Goal: Task Accomplishment & Management: Manage account settings

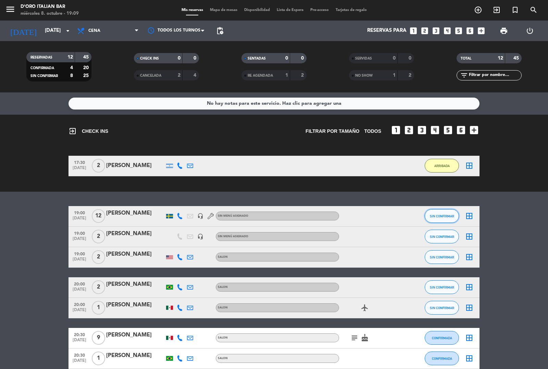
click at [449, 218] on button "SIN CONFIRMAR" at bounding box center [442, 216] width 34 height 14
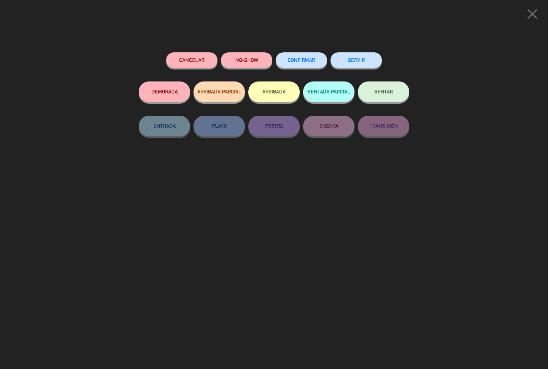
click at [278, 94] on button "ARRIBADA" at bounding box center [273, 92] width 51 height 21
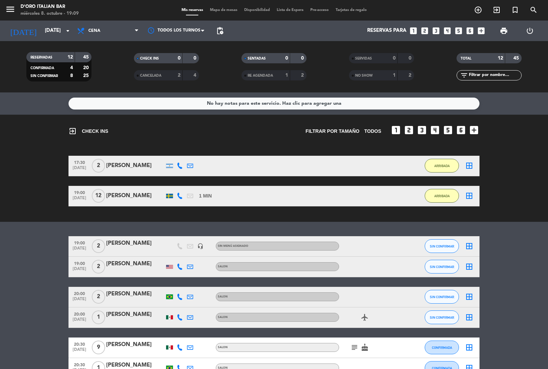
click at [472, 197] on icon "border_all" at bounding box center [469, 196] width 8 height 8
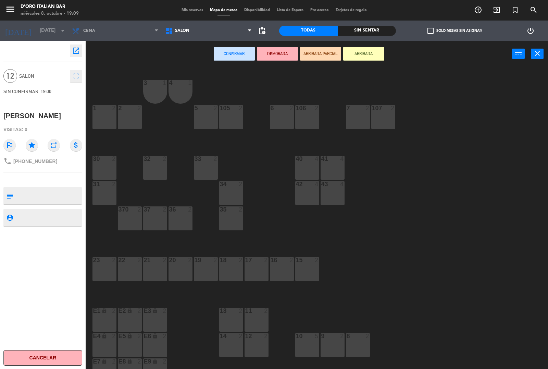
click at [79, 76] on icon "fullscreen" at bounding box center [76, 76] width 8 height 8
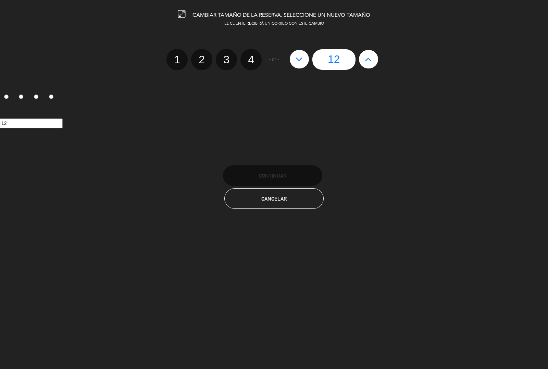
click at [293, 59] on button at bounding box center [299, 59] width 19 height 18
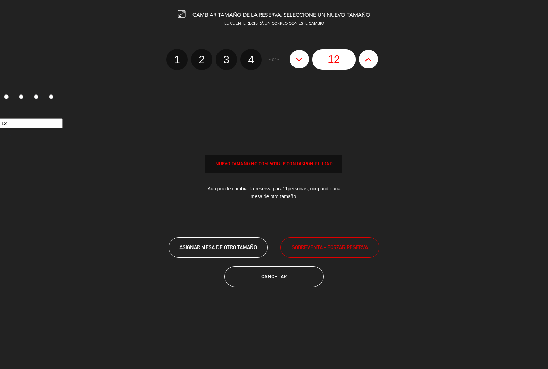
type input "11"
click at [297, 60] on icon at bounding box center [299, 59] width 7 height 11
type input "10"
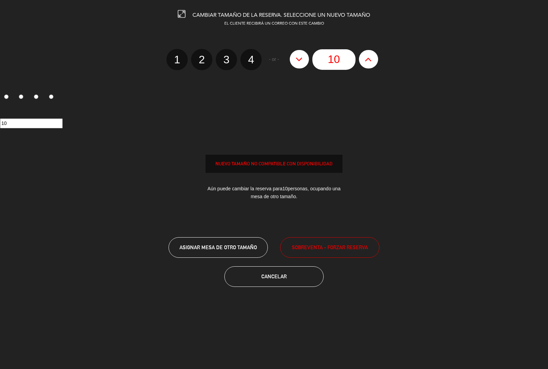
click at [299, 63] on icon at bounding box center [299, 59] width 7 height 11
type input "9"
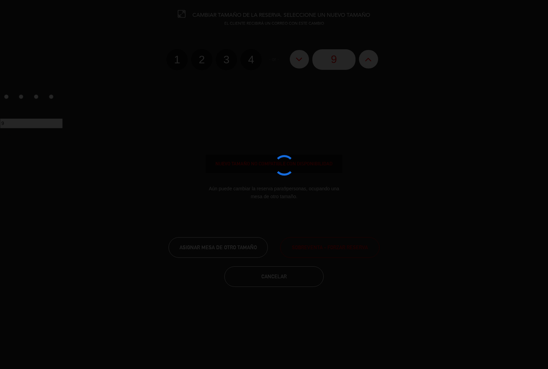
click at [294, 62] on div at bounding box center [274, 184] width 548 height 369
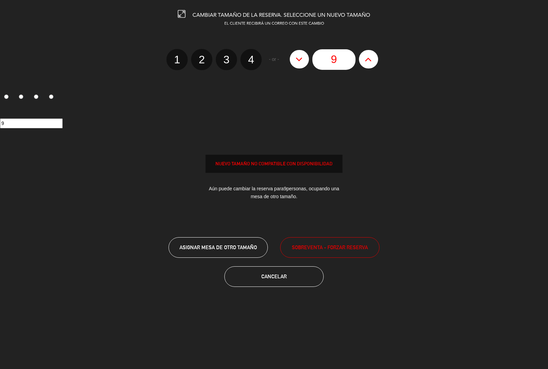
click at [291, 62] on button at bounding box center [299, 59] width 19 height 18
type input "8"
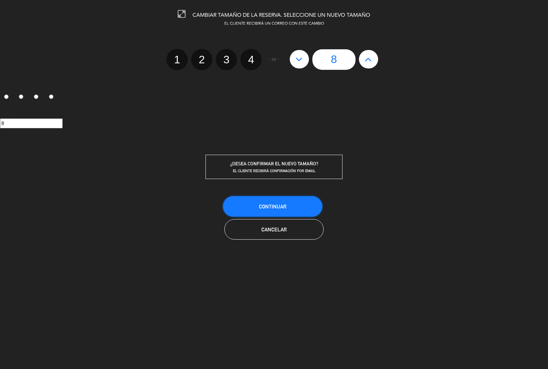
click at [298, 203] on button "Continuar" at bounding box center [272, 206] width 99 height 21
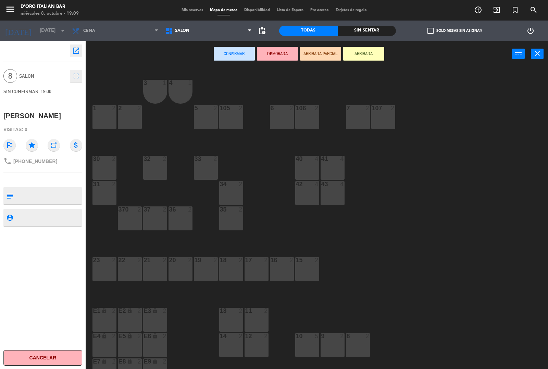
click at [534, 57] on icon "close" at bounding box center [537, 53] width 8 height 8
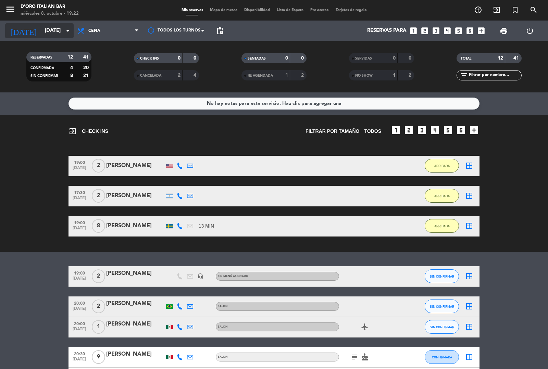
click at [65, 30] on icon "arrow_drop_down" at bounding box center [68, 31] width 8 height 8
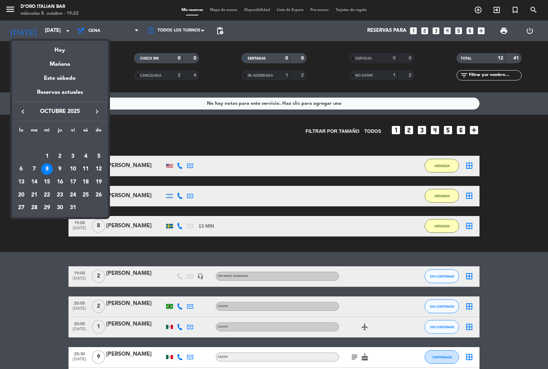
click at [86, 172] on div "11" at bounding box center [86, 169] width 12 height 12
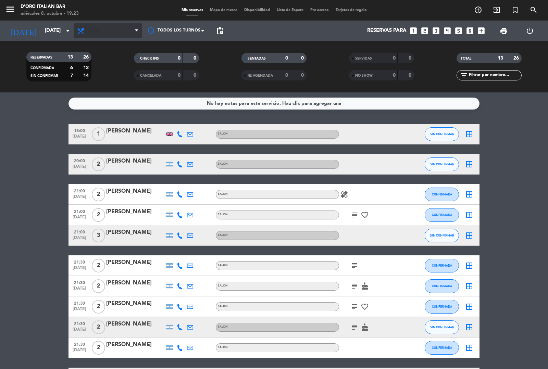
click at [136, 31] on icon at bounding box center [136, 30] width 3 height 5
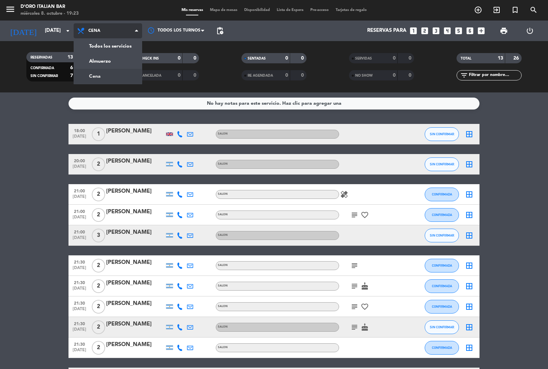
click at [127, 67] on div "menu D'oro Italian Bar [DATE] 8. octubre - 19:23 Mis reservas Mapa de mesas Dis…" at bounding box center [274, 46] width 548 height 92
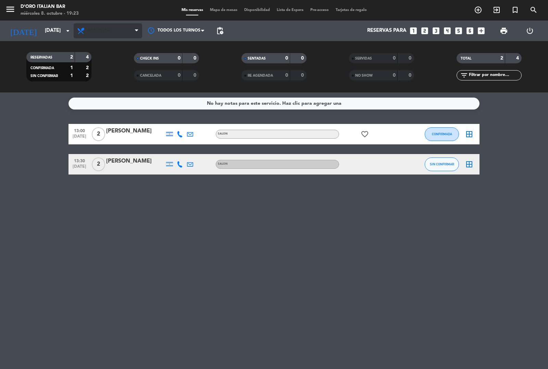
click at [136, 31] on icon at bounding box center [136, 30] width 3 height 5
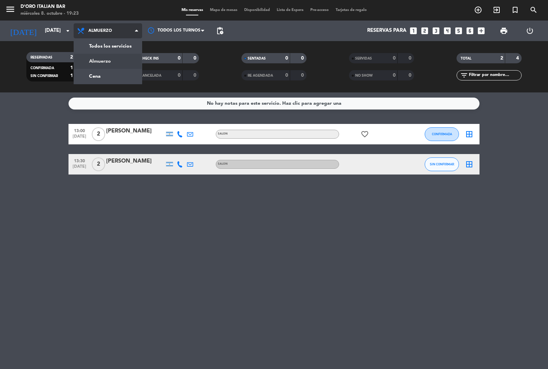
click at [113, 81] on div "menu D'oro Italian Bar [DATE] 8. octubre - 19:23 Mis reservas Mapa de mesas Dis…" at bounding box center [274, 46] width 548 height 92
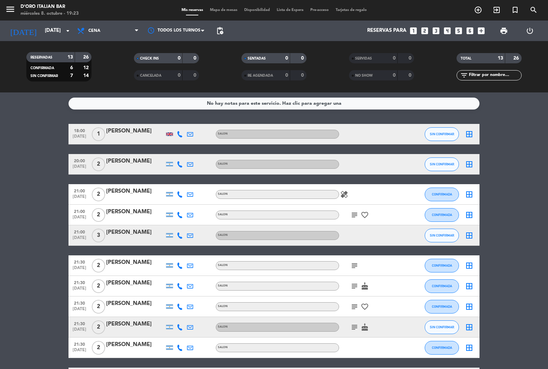
click at [52, 330] on bookings-row "18:00 [DATE] 1 [PERSON_NAME] Hockey SALON SIN CONFIRMAR border_all 20:00 [DATE]…" at bounding box center [274, 281] width 548 height 315
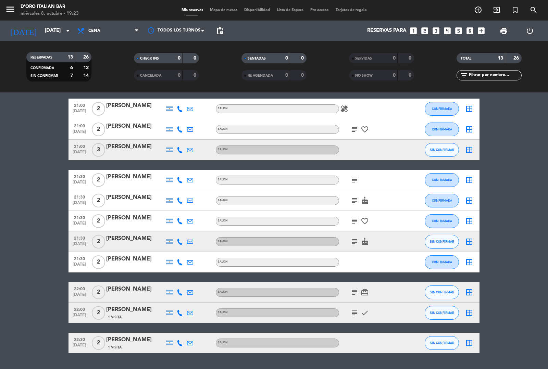
scroll to position [85, 0]
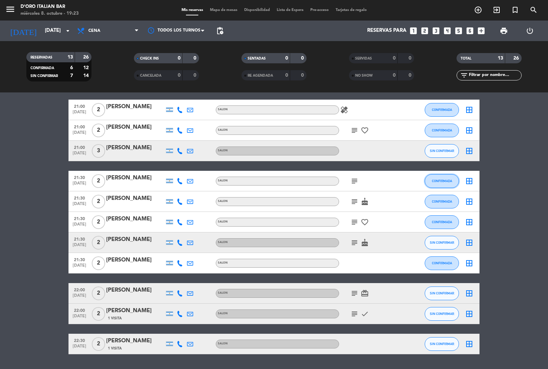
click at [449, 180] on span "CONFIRMADA" at bounding box center [442, 181] width 20 height 4
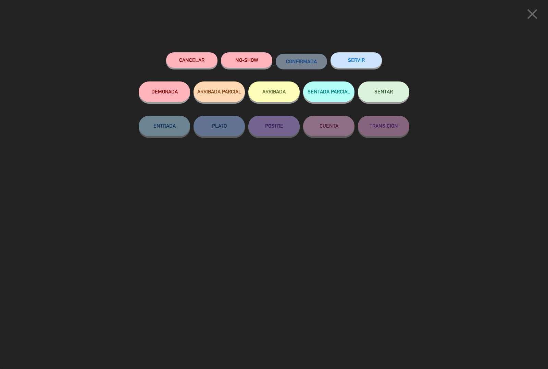
click at [249, 59] on button "NO-SHOW" at bounding box center [246, 59] width 51 height 15
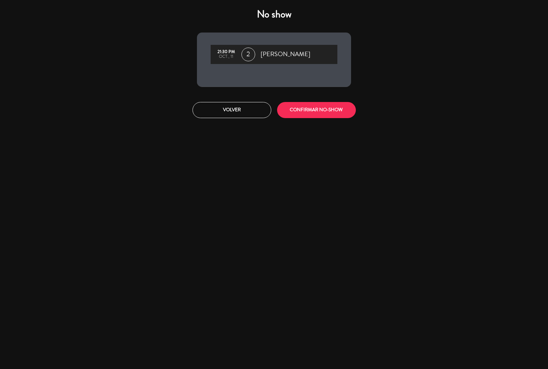
click at [315, 112] on button "CONFIRMAR NO-SHOW" at bounding box center [316, 110] width 79 height 16
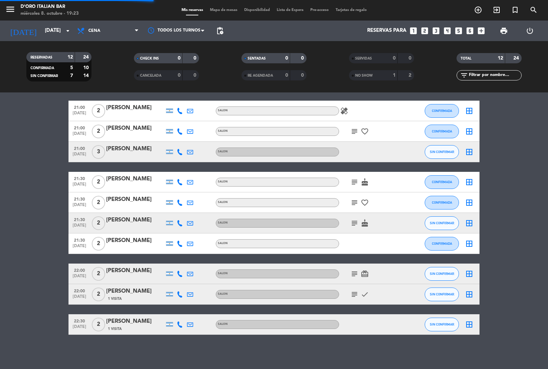
scroll to position [83, 0]
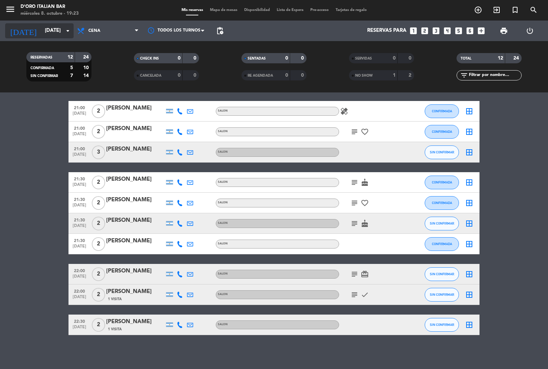
click at [70, 33] on icon "arrow_drop_down" at bounding box center [68, 31] width 8 height 8
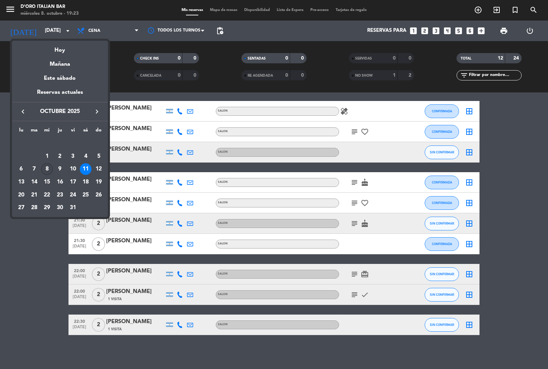
click at [47, 169] on div "8" at bounding box center [47, 169] width 12 height 12
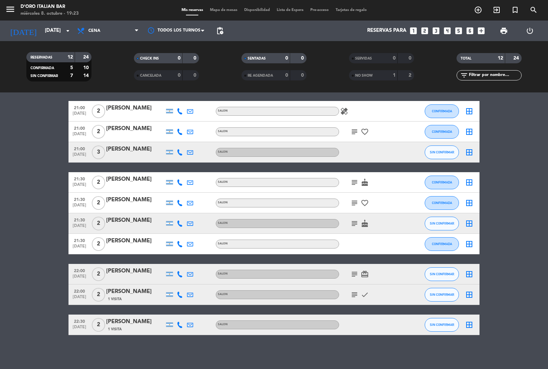
type input "[DATE]"
